Goal: Transaction & Acquisition: Purchase product/service

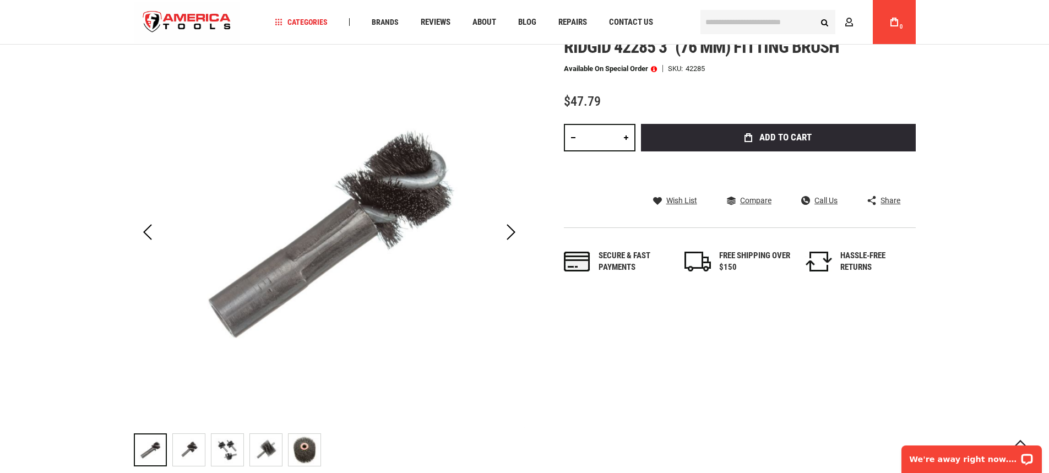
scroll to position [110, 0]
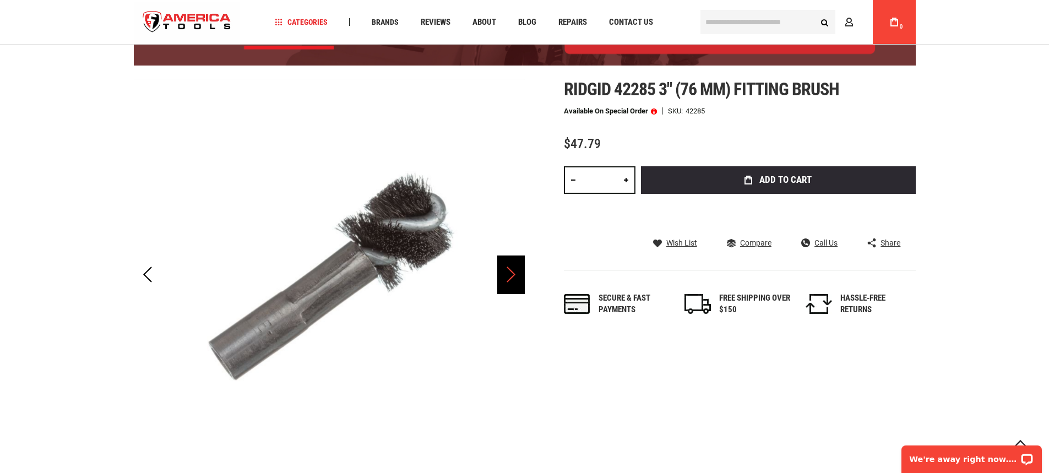
click at [504, 268] on div "Next" at bounding box center [511, 274] width 28 height 39
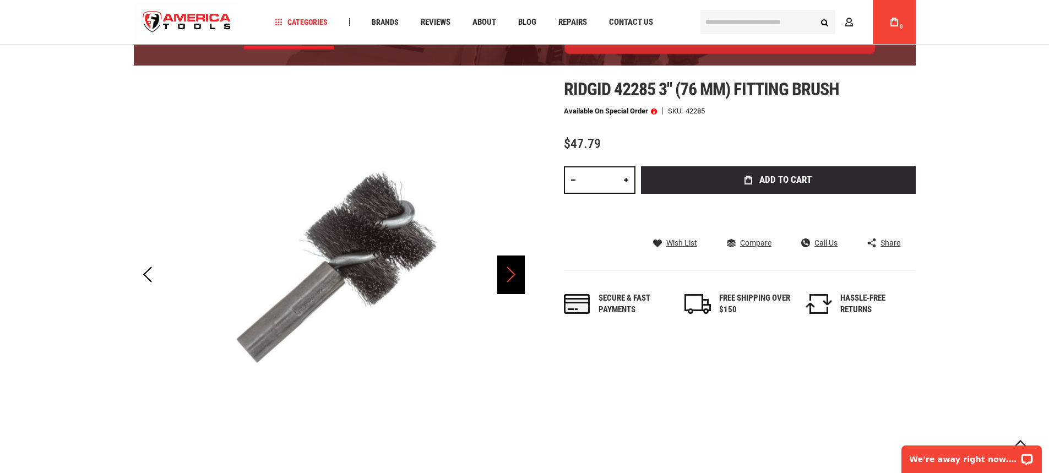
click at [504, 268] on div "Next" at bounding box center [511, 274] width 28 height 39
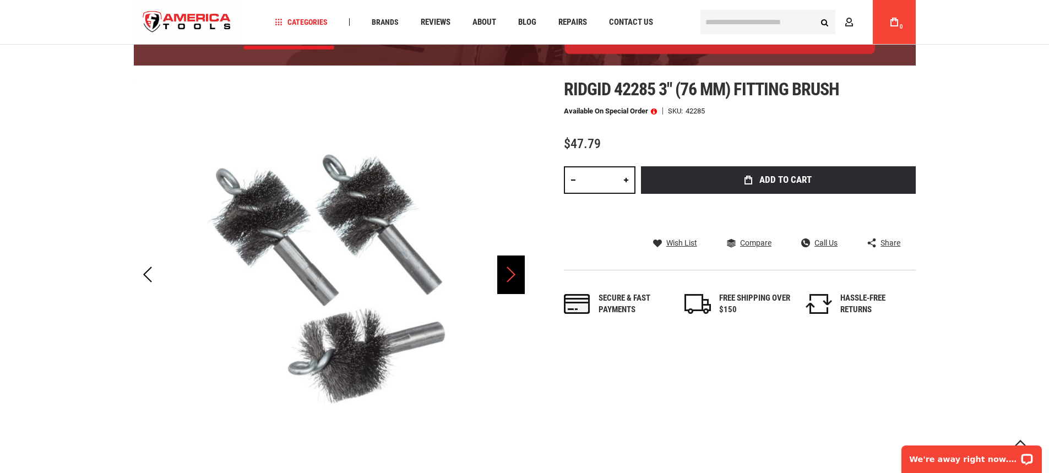
click at [504, 268] on div "Next" at bounding box center [511, 274] width 28 height 39
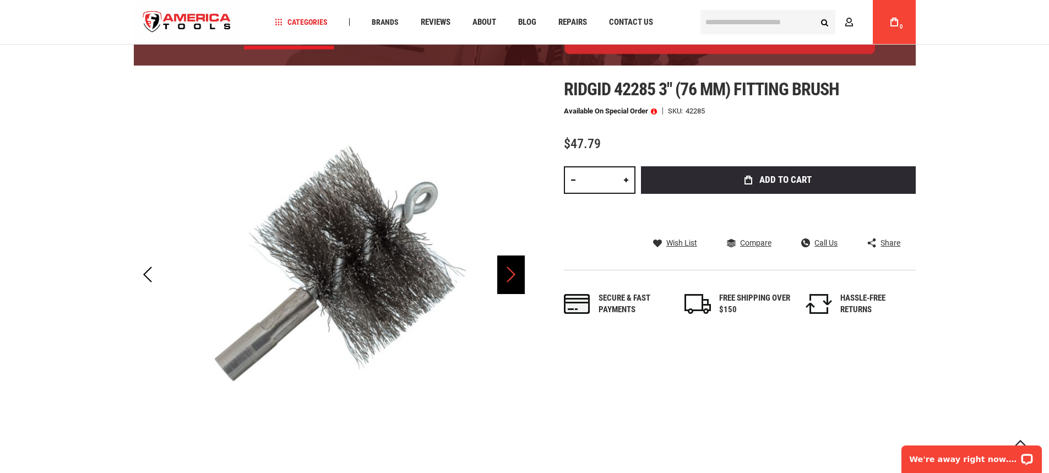
click at [504, 268] on div "Next" at bounding box center [511, 274] width 28 height 39
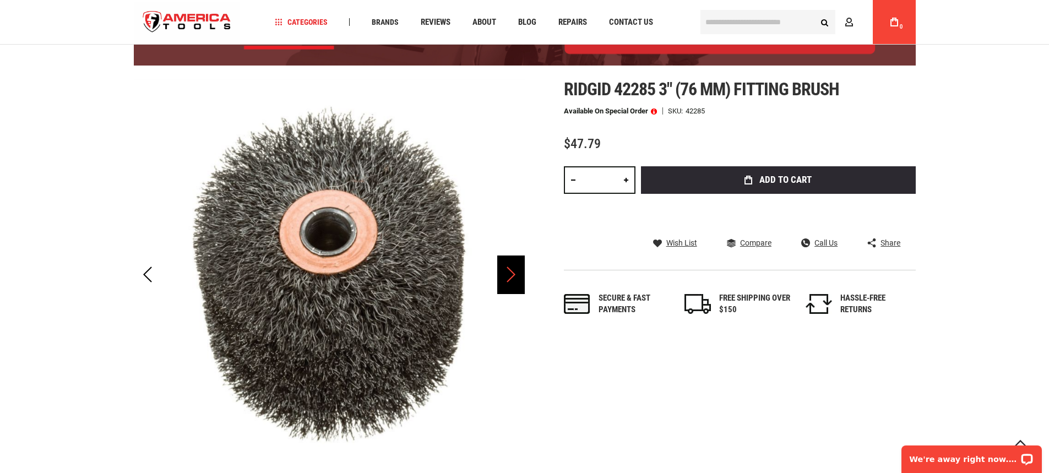
click at [504, 268] on div "Next" at bounding box center [511, 274] width 28 height 39
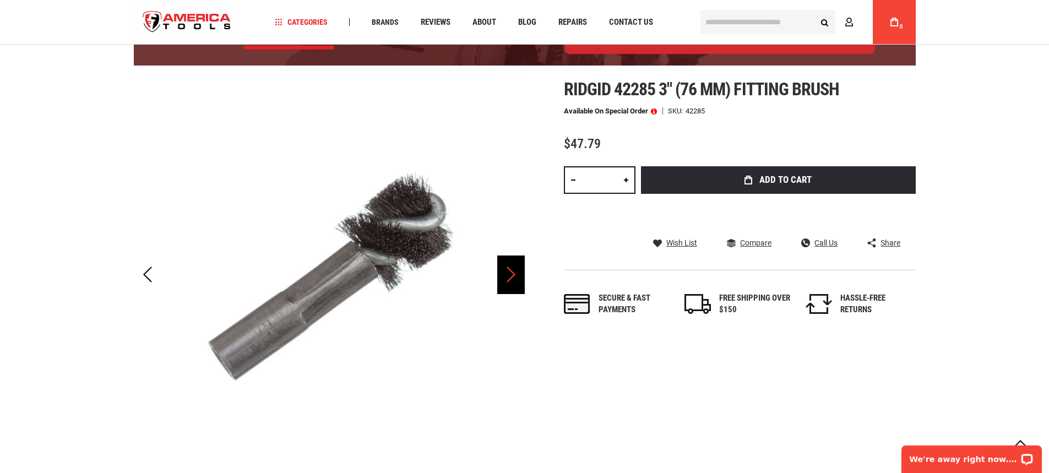
click at [504, 268] on div "Next" at bounding box center [511, 274] width 28 height 39
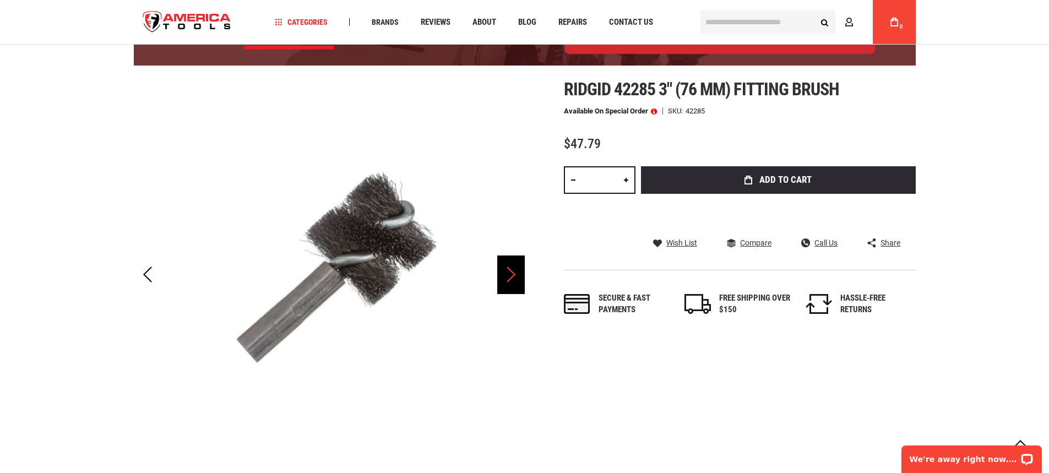
click at [504, 268] on div "Next" at bounding box center [511, 274] width 28 height 39
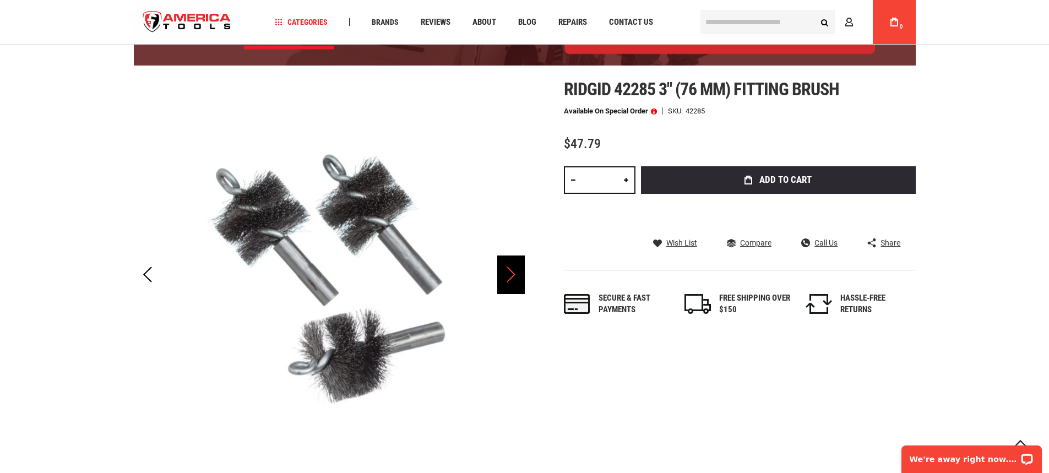
click at [504, 268] on div "Next" at bounding box center [511, 274] width 28 height 39
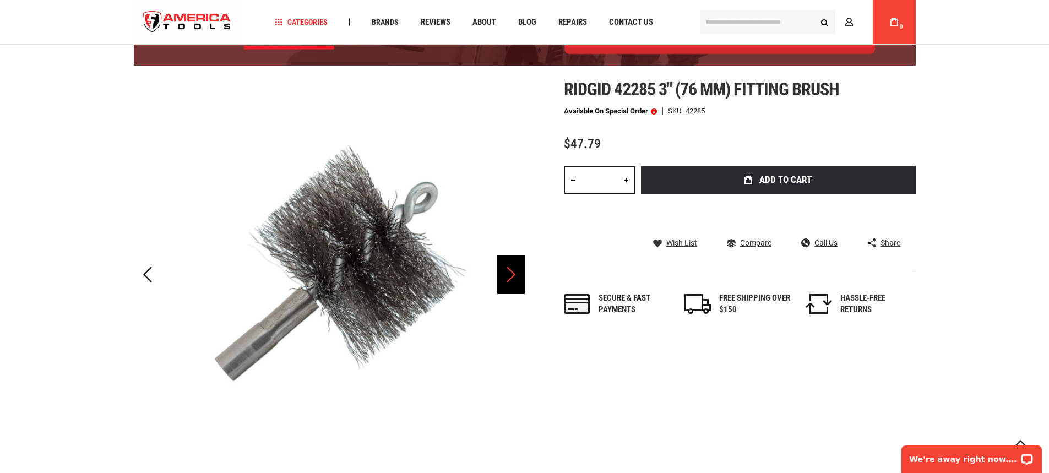
click at [504, 268] on div "Next" at bounding box center [511, 274] width 28 height 39
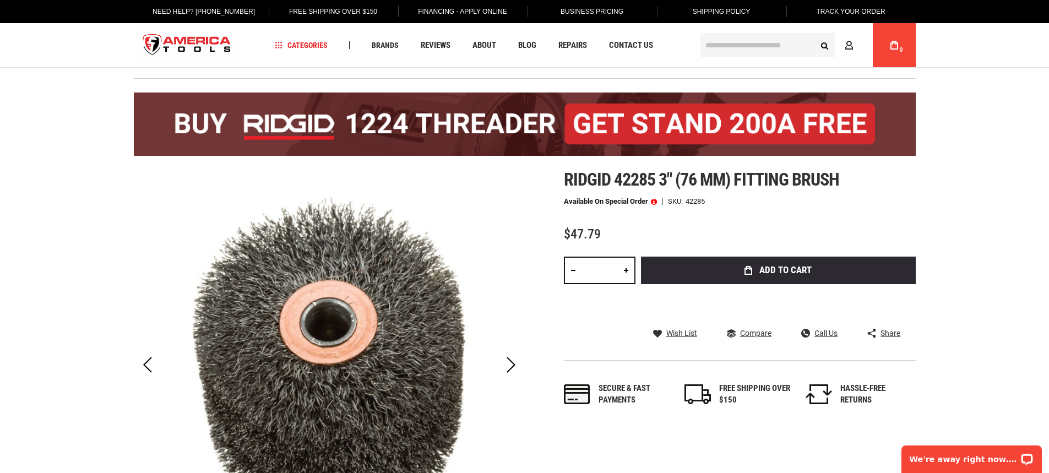
scroll to position [0, 0]
